Goal: Task Accomplishment & Management: Use online tool/utility

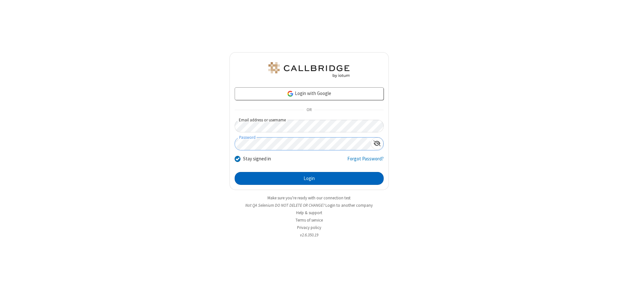
click at [309, 178] on button "Login" at bounding box center [309, 178] width 149 height 13
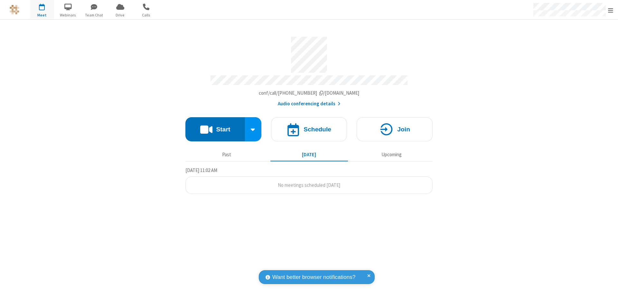
click at [215, 126] on button "Start" at bounding box center [215, 129] width 60 height 24
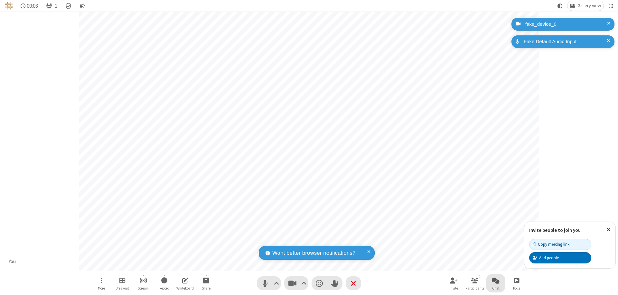
click at [495, 280] on span "Open chat" at bounding box center [496, 280] width 8 height 8
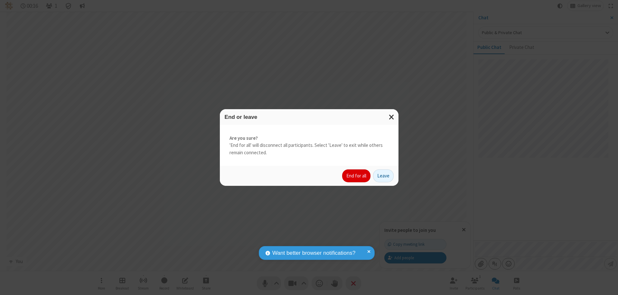
click at [356, 176] on button "End for all" at bounding box center [356, 175] width 28 height 13
